Goal: Task Accomplishment & Management: Use online tool/utility

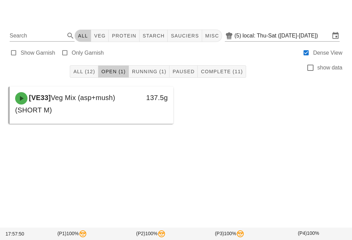
scroll to position [8, 0]
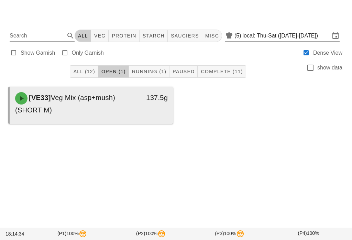
click at [132, 88] on div "137.5g" at bounding box center [152, 104] width 40 height 32
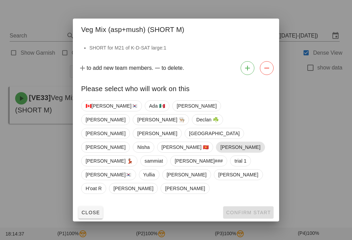
click at [254, 142] on span "[PERSON_NAME]" at bounding box center [241, 147] width 40 height 10
click at [259, 210] on span "Confirm Start" at bounding box center [248, 213] width 45 height 6
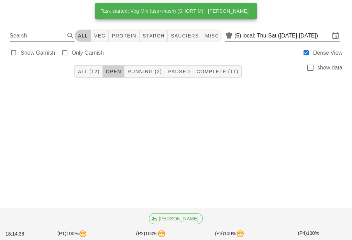
click at [154, 69] on span "Running (2)" at bounding box center [144, 72] width 35 height 6
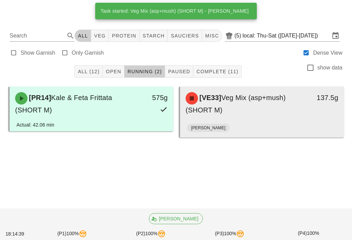
click at [223, 101] on div "[VE33] Veg Mix (asp+mush) (SHORT M)" at bounding box center [242, 104] width 121 height 32
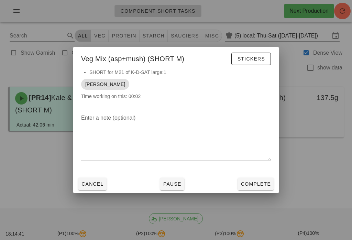
click at [262, 186] on span "Complete" at bounding box center [256, 184] width 30 height 6
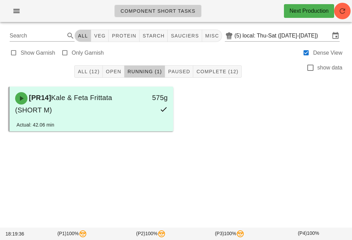
click at [343, 13] on icon "button" at bounding box center [343, 11] width 8 height 8
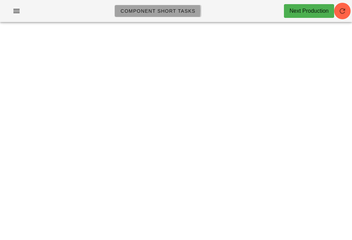
click at [143, 8] on span "Component Short Tasks" at bounding box center [157, 11] width 75 height 6
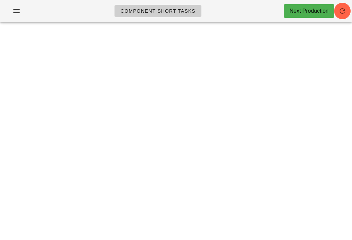
click at [341, 14] on icon "button" at bounding box center [343, 11] width 8 height 8
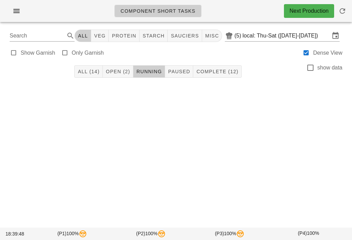
click at [102, 70] on button "All (14)" at bounding box center [88, 71] width 28 height 12
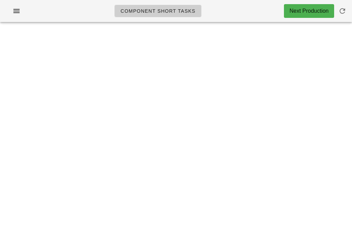
click at [252, 67] on div "Component Short Tasks Next Production Search All veg protein starch sauciers mi…" at bounding box center [176, 120] width 352 height 240
click at [189, 8] on span "Component Short Tasks" at bounding box center [157, 11] width 75 height 6
click at [349, 14] on span "button" at bounding box center [342, 11] width 17 height 8
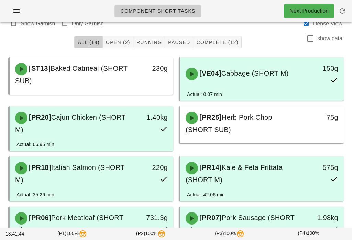
scroll to position [28, 0]
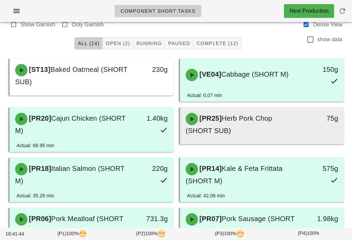
click at [289, 131] on div "[PR25] Herb Pork Chop (SHORT SUB)" at bounding box center [242, 125] width 121 height 32
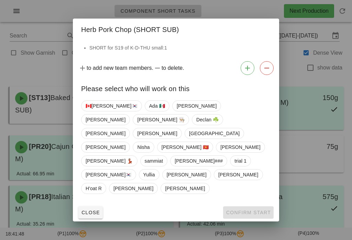
click at [102, 206] on button "Close" at bounding box center [90, 212] width 24 height 12
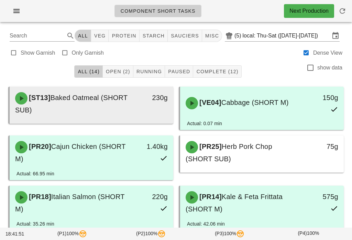
click at [105, 105] on div "[ST13] Baked Oatmeal (SHORT SUB)" at bounding box center [71, 104] width 121 height 32
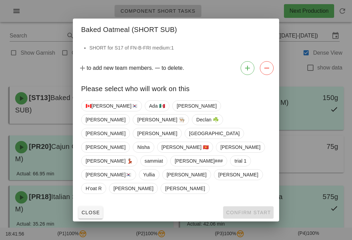
click at [92, 210] on span "Close" at bounding box center [90, 213] width 19 height 6
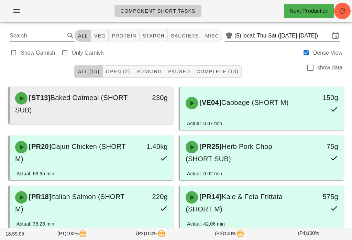
click at [81, 94] on span "Baked Oatmeal (SHORT SUB)" at bounding box center [71, 104] width 113 height 20
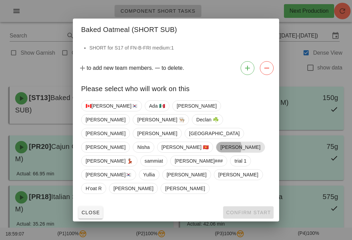
click at [259, 142] on span "[PERSON_NAME]" at bounding box center [241, 147] width 40 height 10
click at [254, 206] on button "Confirm Start" at bounding box center [248, 212] width 51 height 12
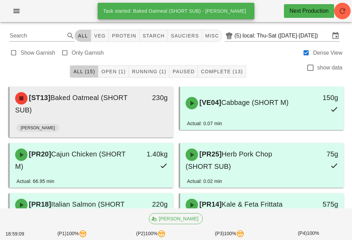
click at [123, 104] on div "[ST13] Baked Oatmeal (SHORT SUB)" at bounding box center [71, 104] width 121 height 32
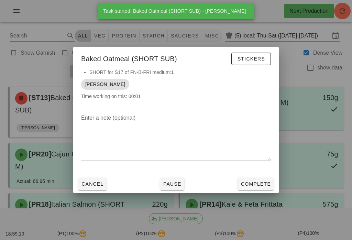
click at [255, 62] on span "Stickers" at bounding box center [251, 59] width 28 height 6
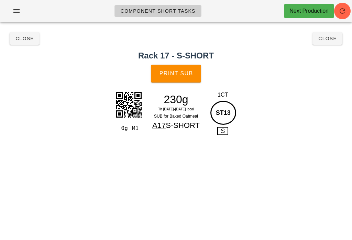
click at [260, 178] on div "Component Short Tasks Next Production Search All veg protein starch sauciers mi…" at bounding box center [176, 120] width 352 height 240
click at [324, 41] on span "Close" at bounding box center [327, 39] width 19 height 6
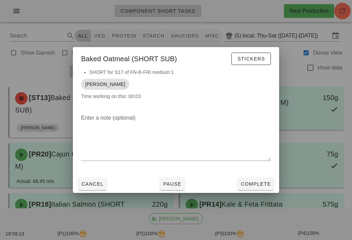
click at [257, 185] on span "Complete" at bounding box center [256, 184] width 30 height 6
